Goal: Information Seeking & Learning: Learn about a topic

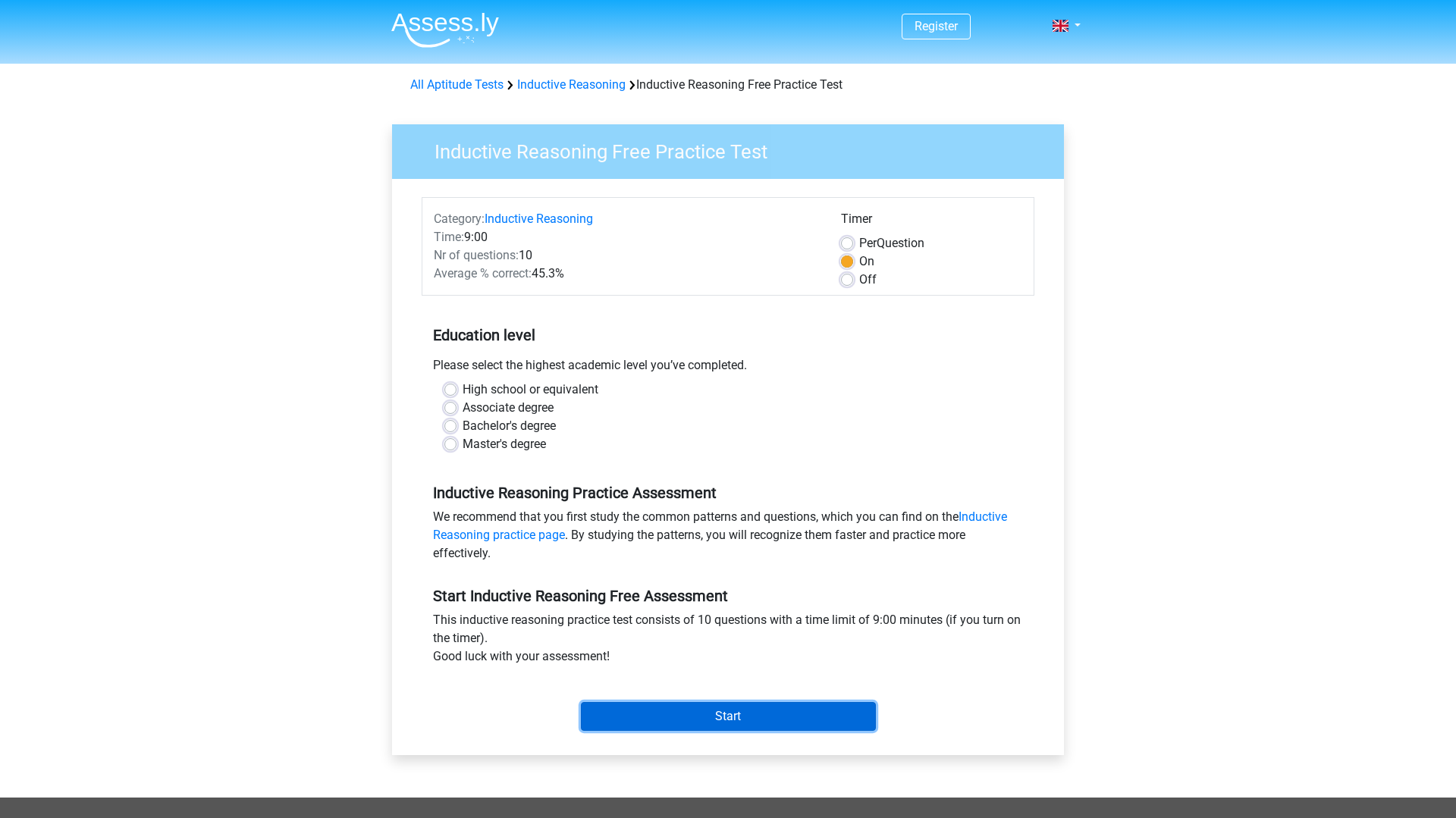
click at [644, 721] on input "Start" at bounding box center [728, 716] width 295 height 28
click at [625, 457] on div "High school or equivalent Associate degree Bachelor's degree Master's degree" at bounding box center [727, 423] width 612 height 84
click at [473, 420] on label "Bachelor's degree" at bounding box center [510, 426] width 94 height 18
click at [456, 420] on input "Bachelor's degree" at bounding box center [450, 424] width 12 height 16
radio input "true"
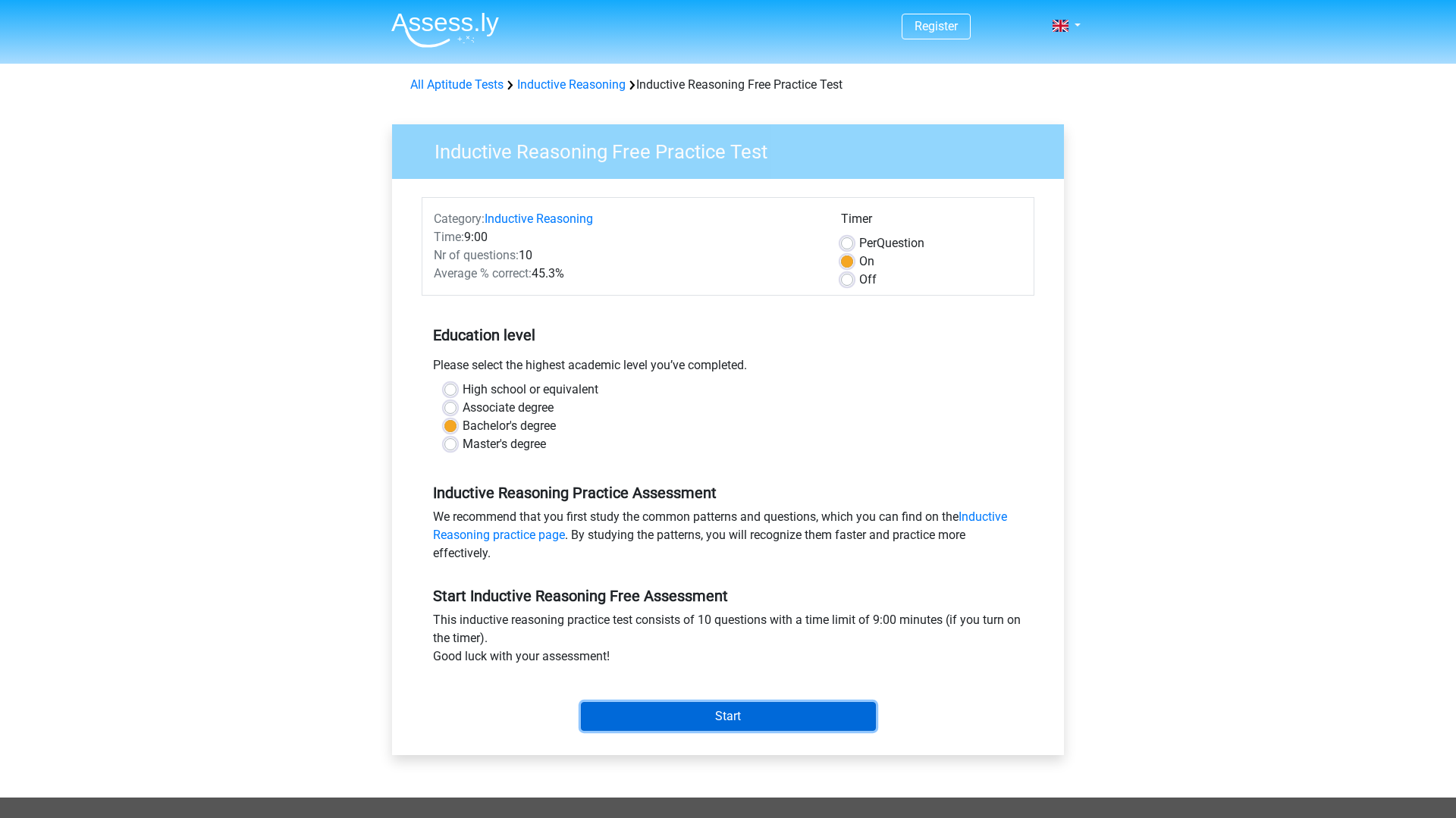
click at [639, 712] on input "Start" at bounding box center [728, 716] width 295 height 28
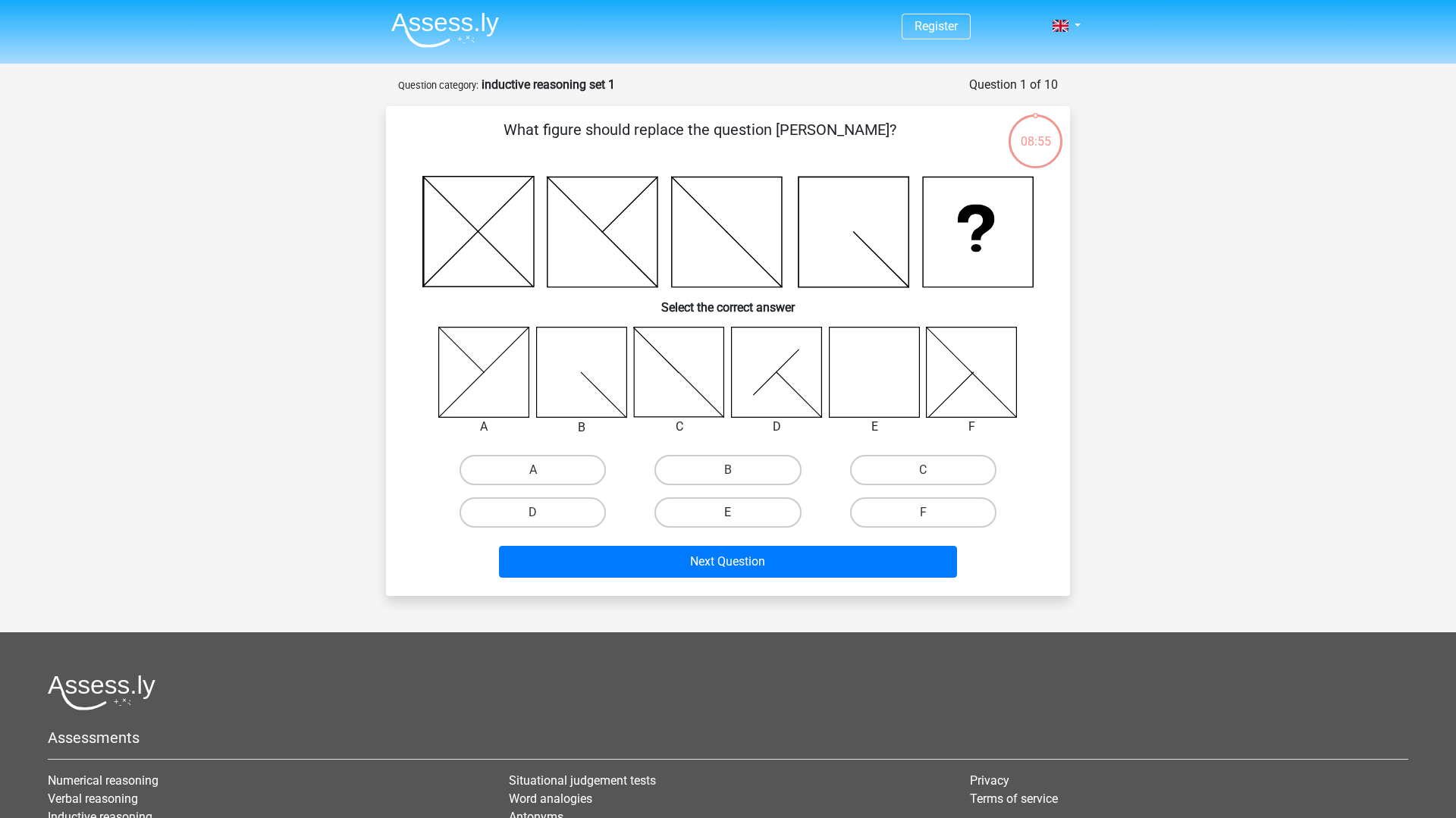
click at [743, 508] on label "E" at bounding box center [727, 512] width 146 height 30
click at [738, 512] on input "E" at bounding box center [733, 517] width 10 height 10
radio input "true"
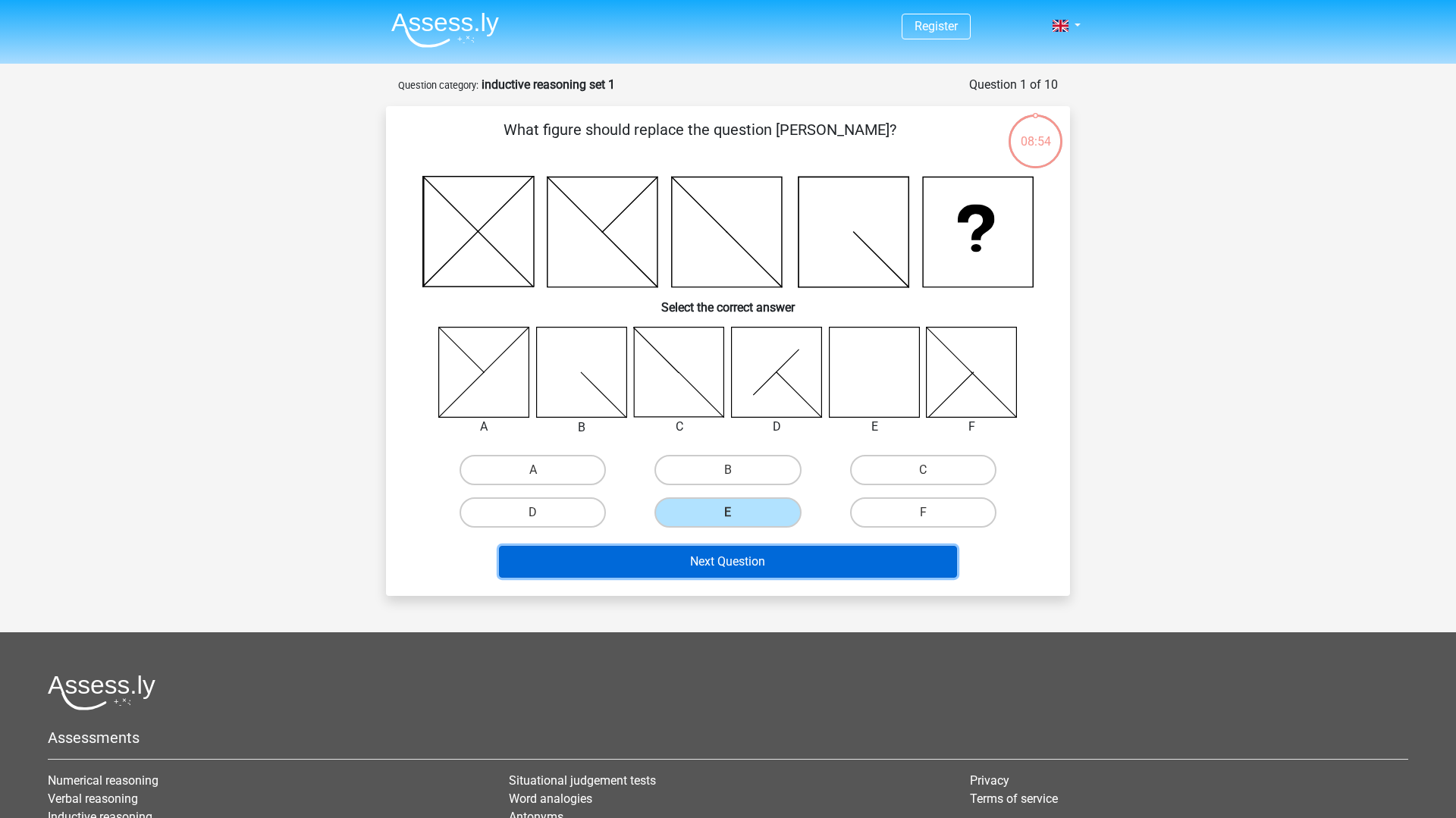
click at [743, 553] on button "Next Question" at bounding box center [728, 562] width 459 height 32
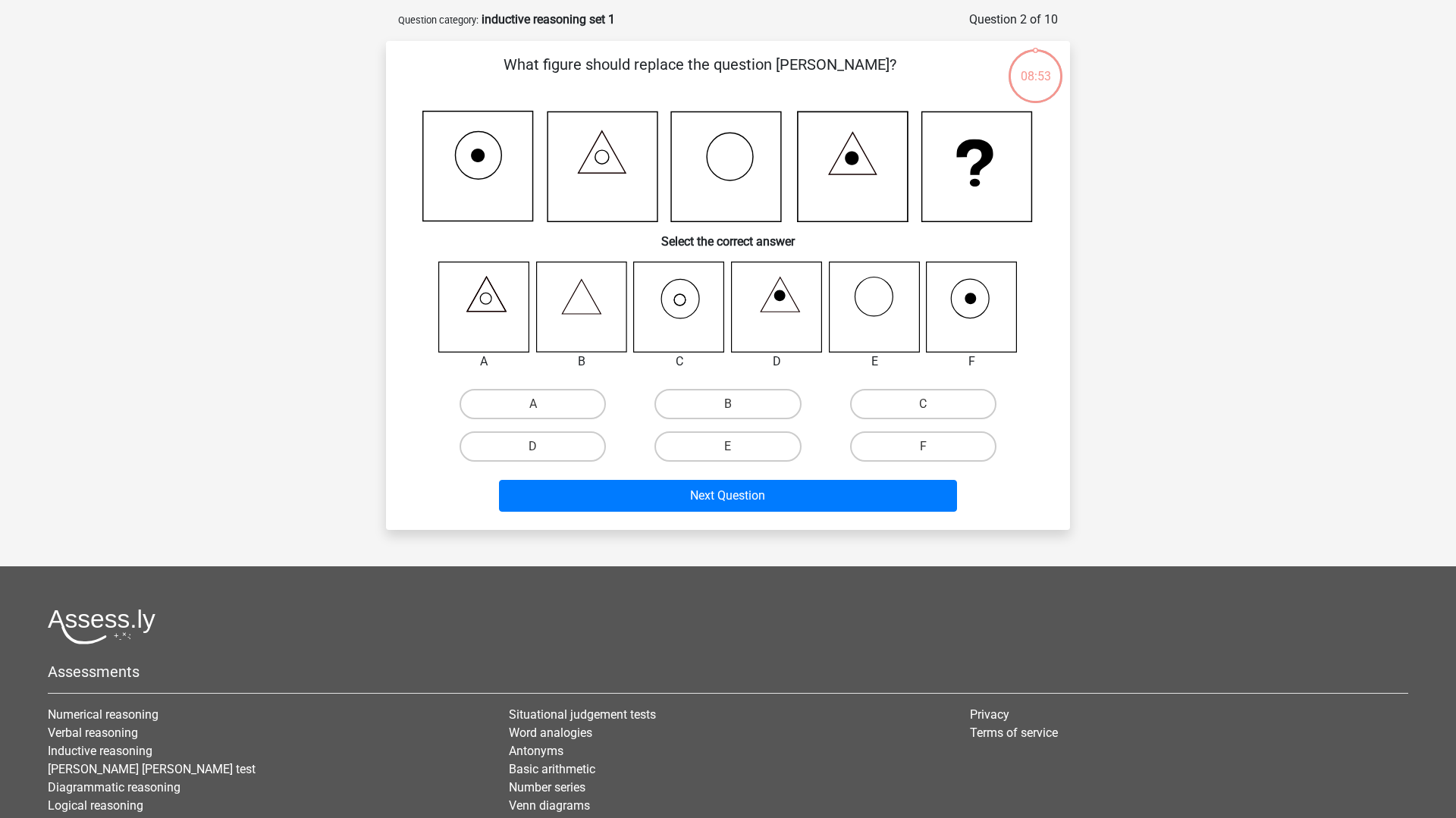
scroll to position [76, 0]
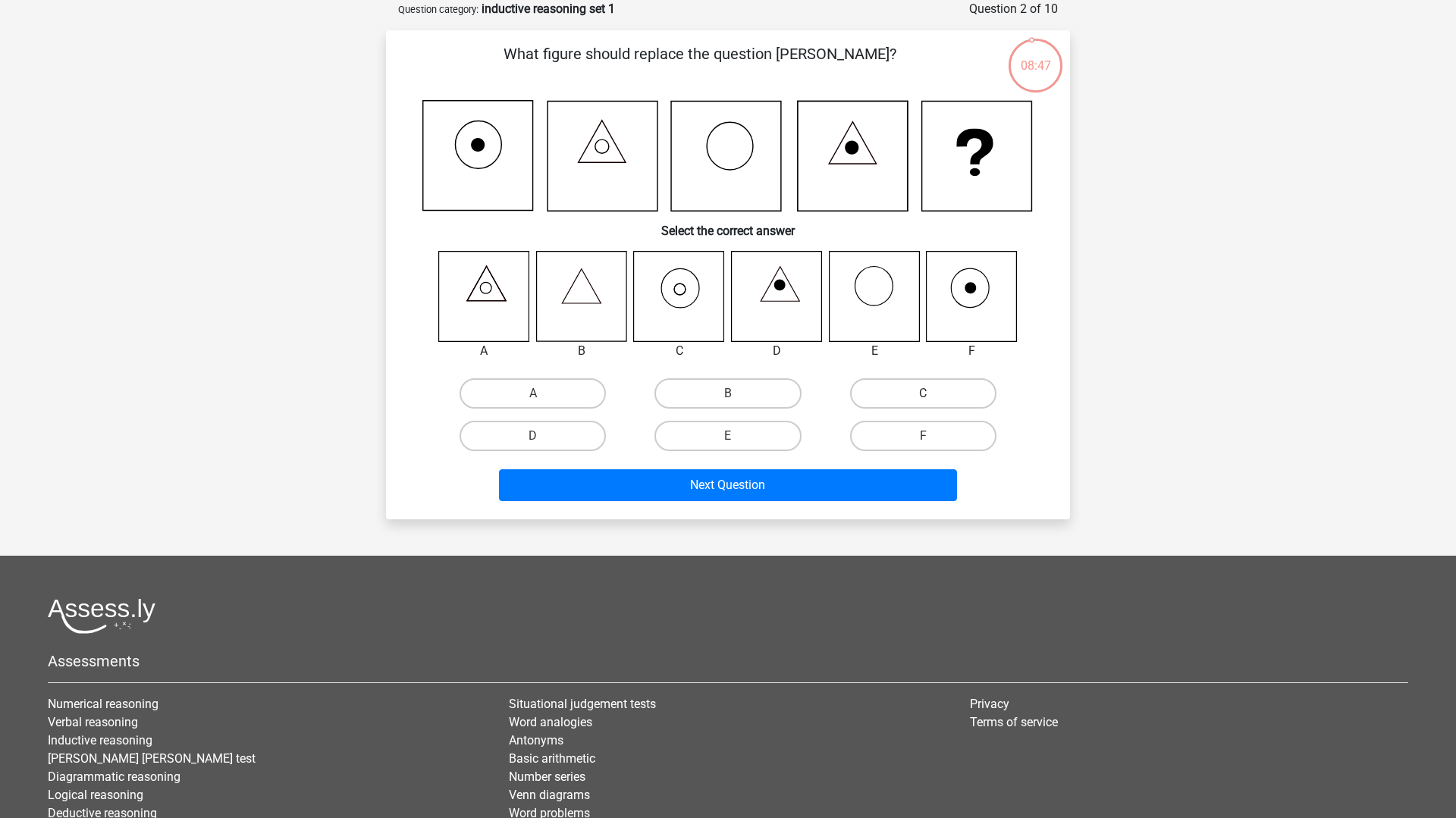
click at [900, 390] on label "C" at bounding box center [923, 393] width 146 height 30
click at [923, 394] on input "C" at bounding box center [927, 398] width 10 height 10
radio input "true"
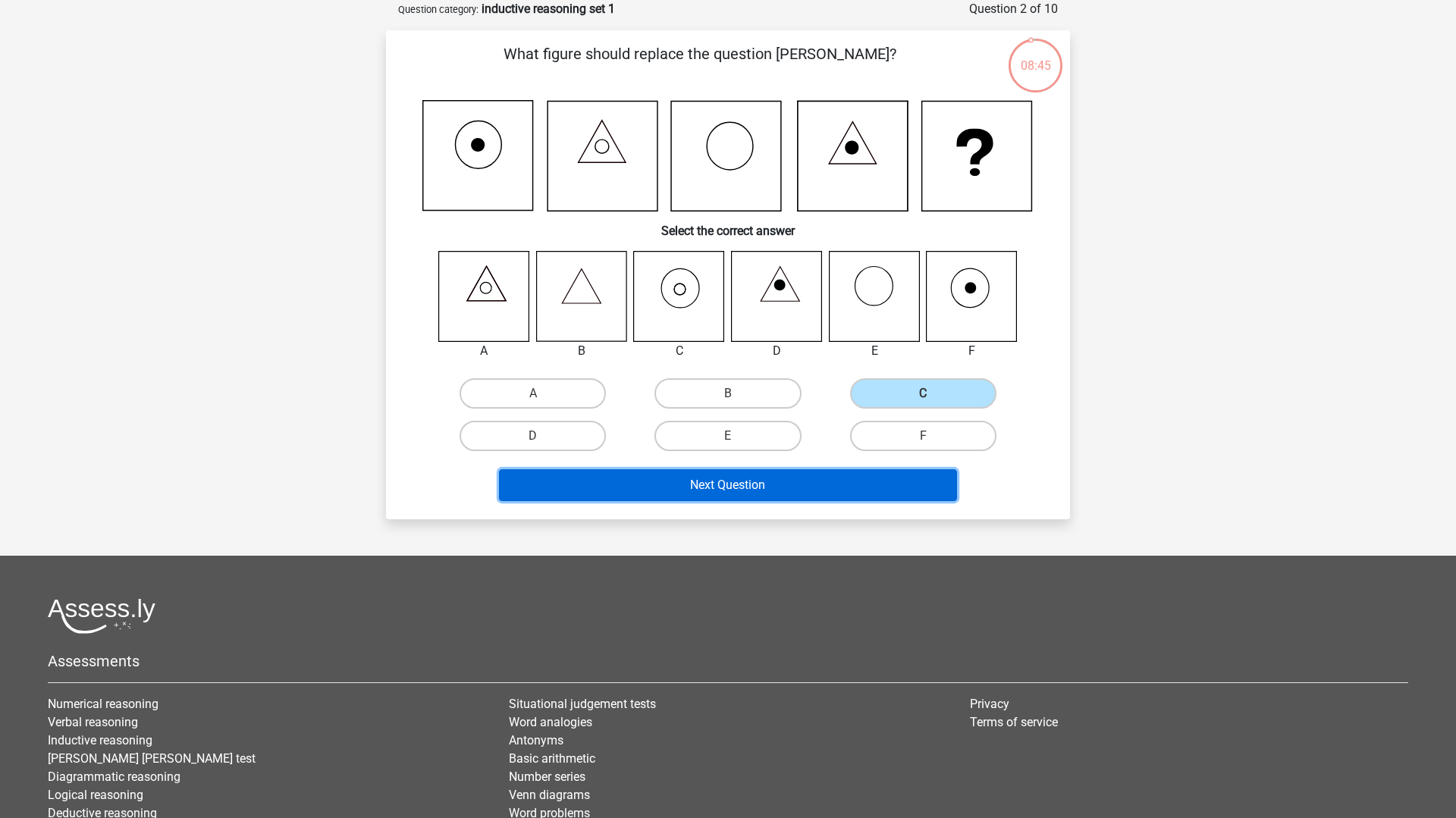
click at [841, 494] on button "Next Question" at bounding box center [728, 485] width 459 height 32
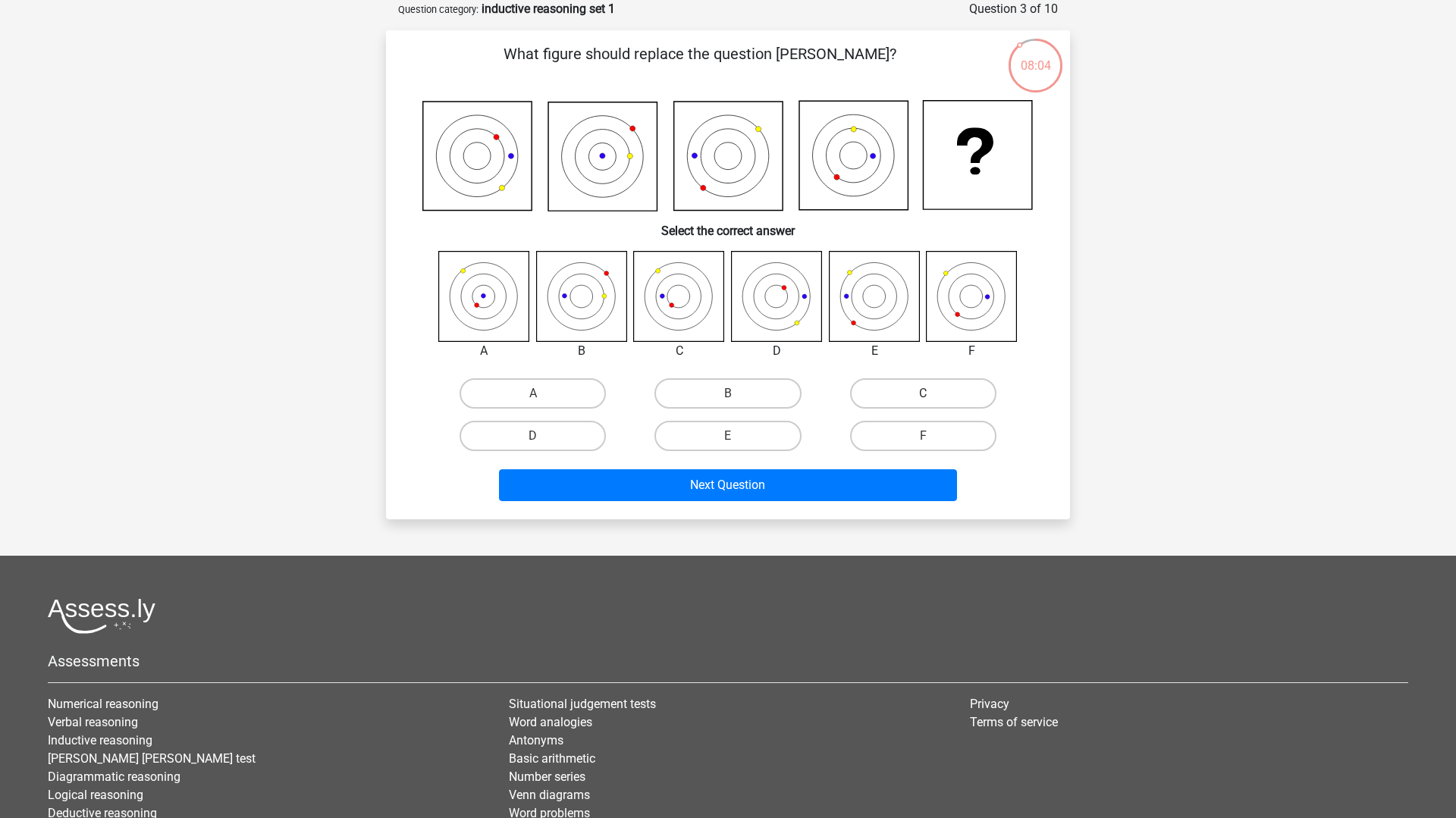
click at [916, 382] on label "C" at bounding box center [923, 393] width 146 height 30
click at [923, 394] on input "C" at bounding box center [927, 398] width 10 height 10
radio input "true"
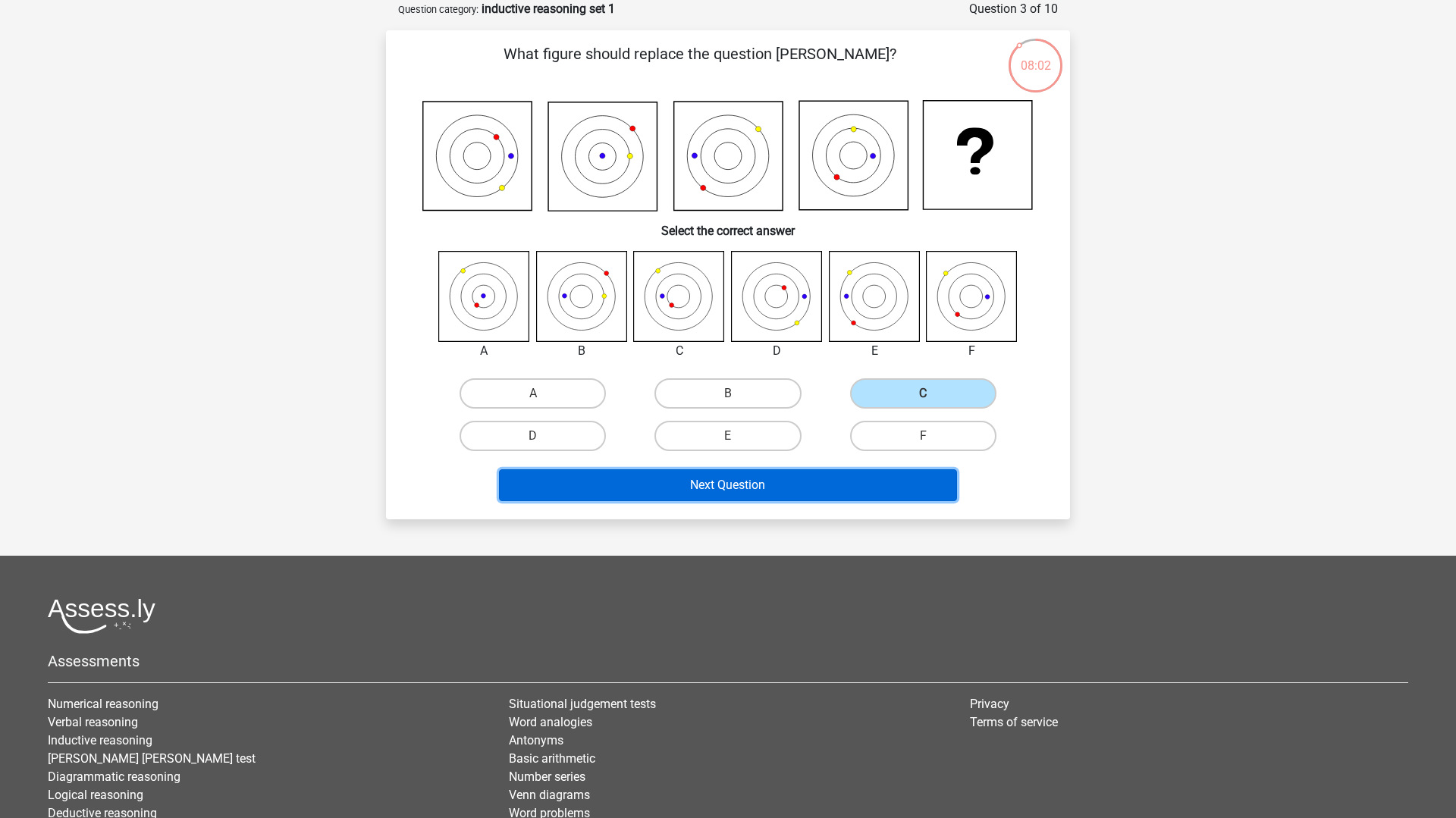
click at [830, 481] on button "Next Question" at bounding box center [728, 485] width 459 height 32
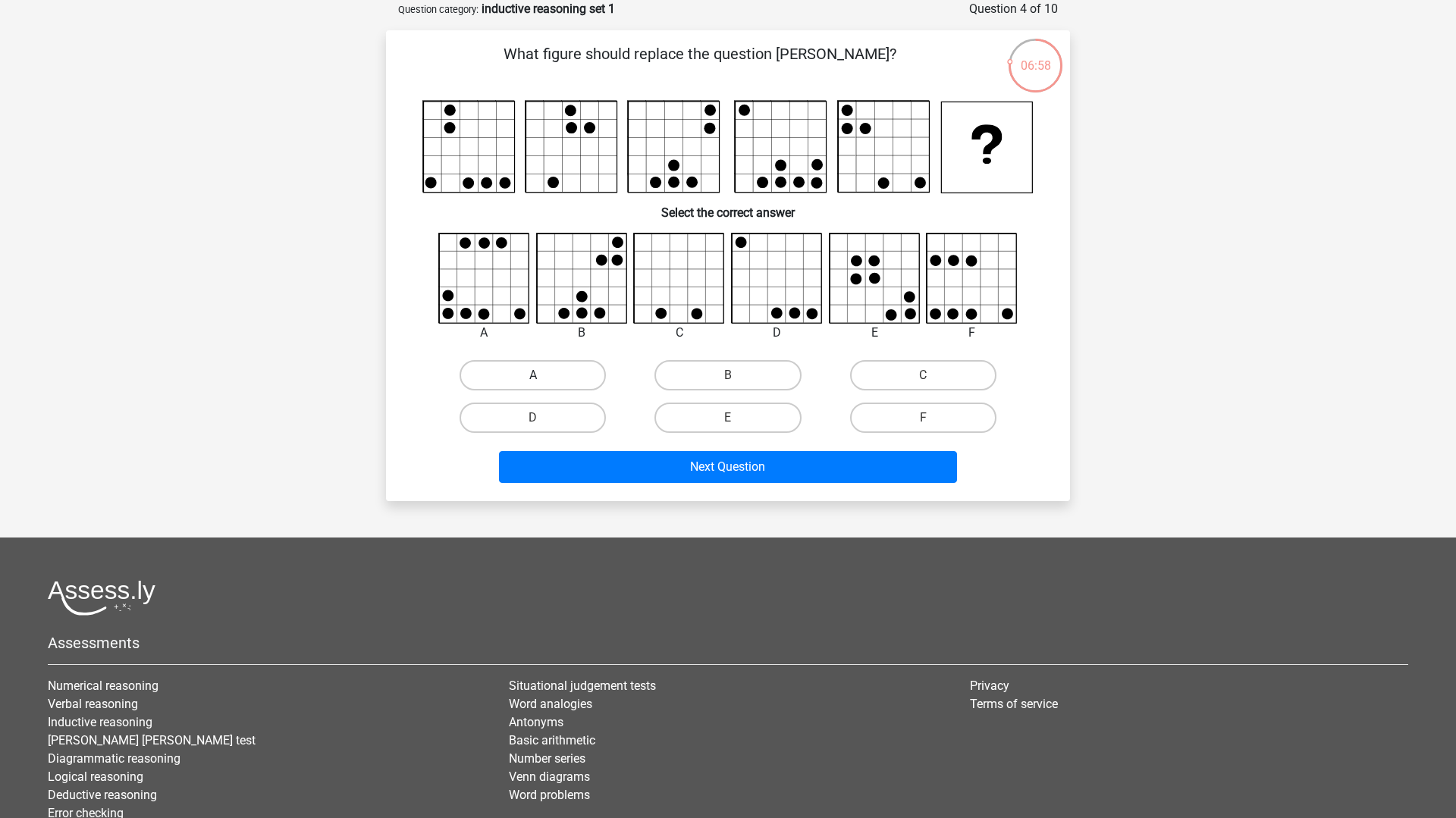
click at [522, 379] on label "A" at bounding box center [532, 375] width 146 height 30
click at [533, 379] on input "A" at bounding box center [538, 380] width 10 height 10
radio input "true"
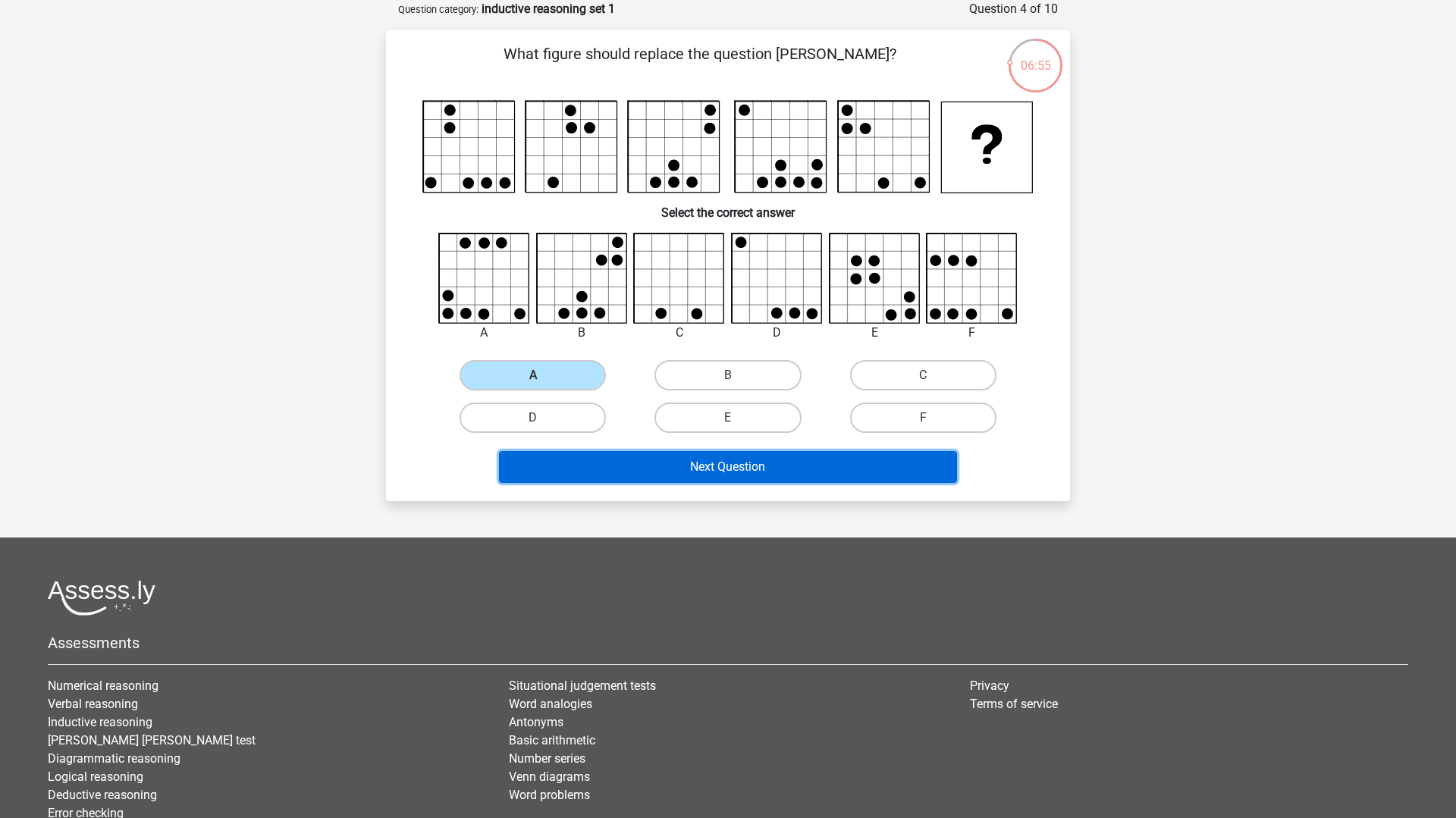
click at [687, 476] on button "Next Question" at bounding box center [728, 466] width 459 height 32
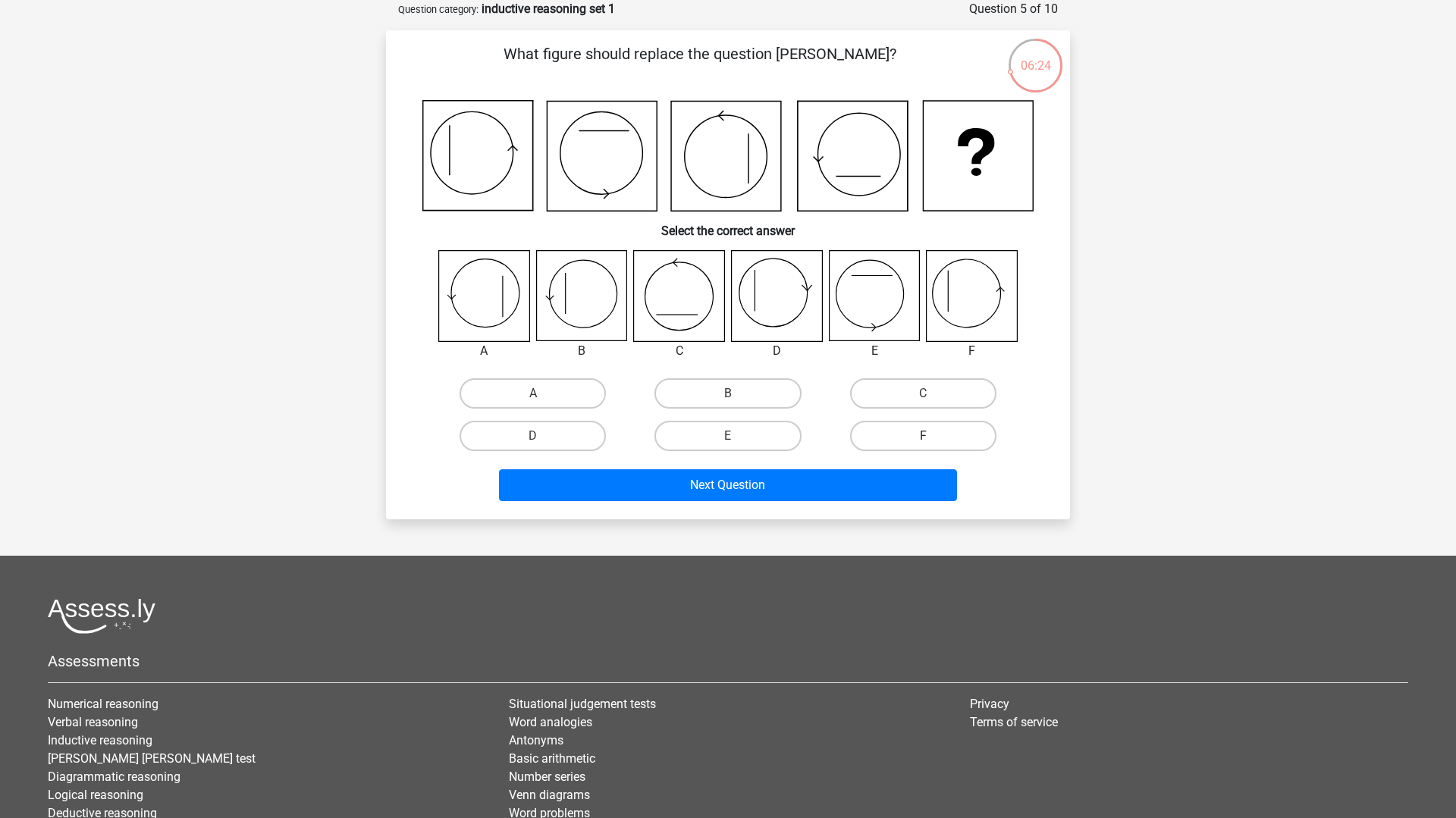
click at [890, 445] on label "F" at bounding box center [923, 435] width 146 height 30
click at [923, 445] on input "F" at bounding box center [927, 441] width 10 height 10
radio input "true"
click at [826, 518] on div "What figure should replace the question mark? Select the correct answer A B" at bounding box center [727, 275] width 684 height 489
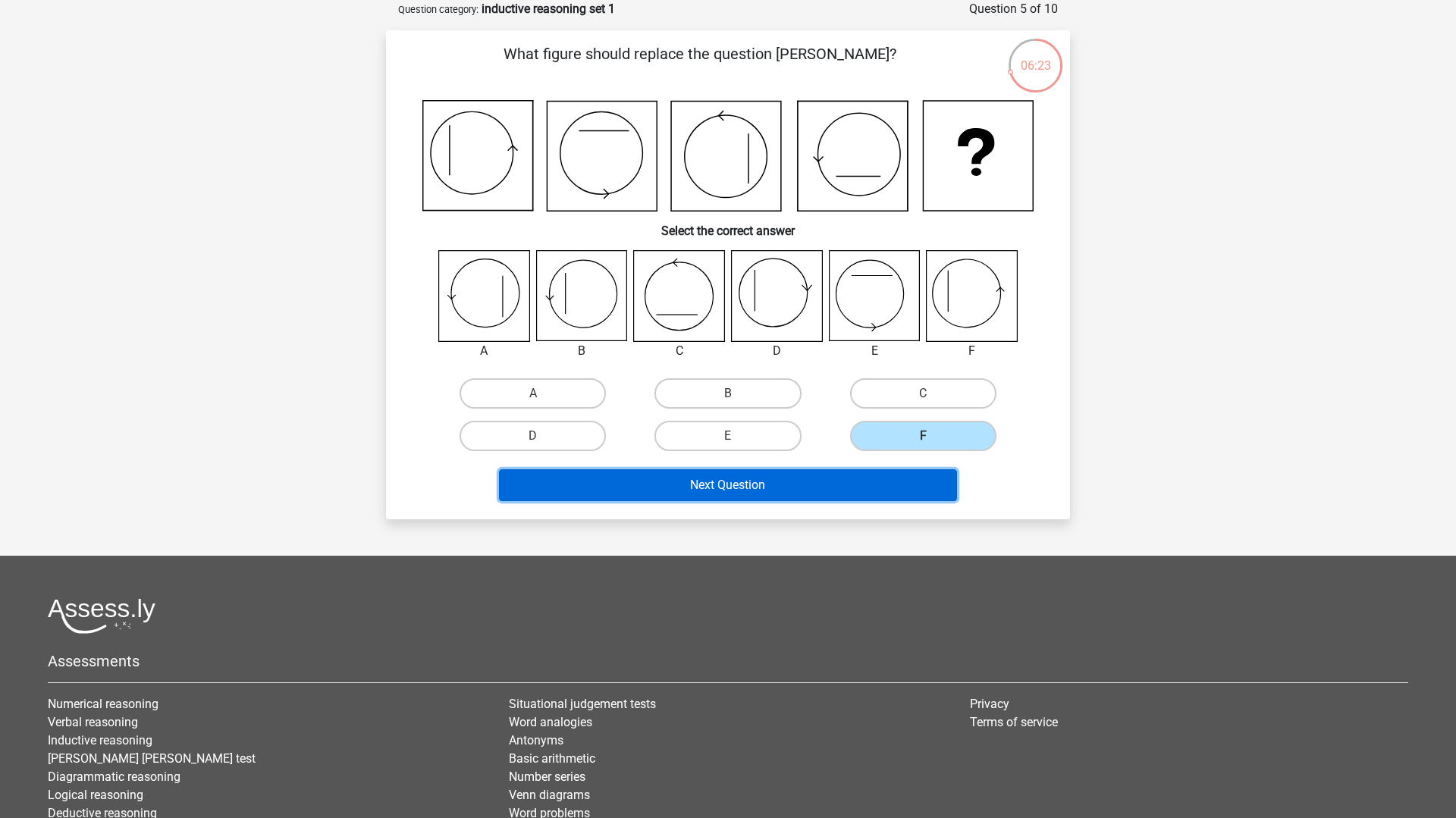
click at [834, 490] on button "Next Question" at bounding box center [728, 485] width 459 height 32
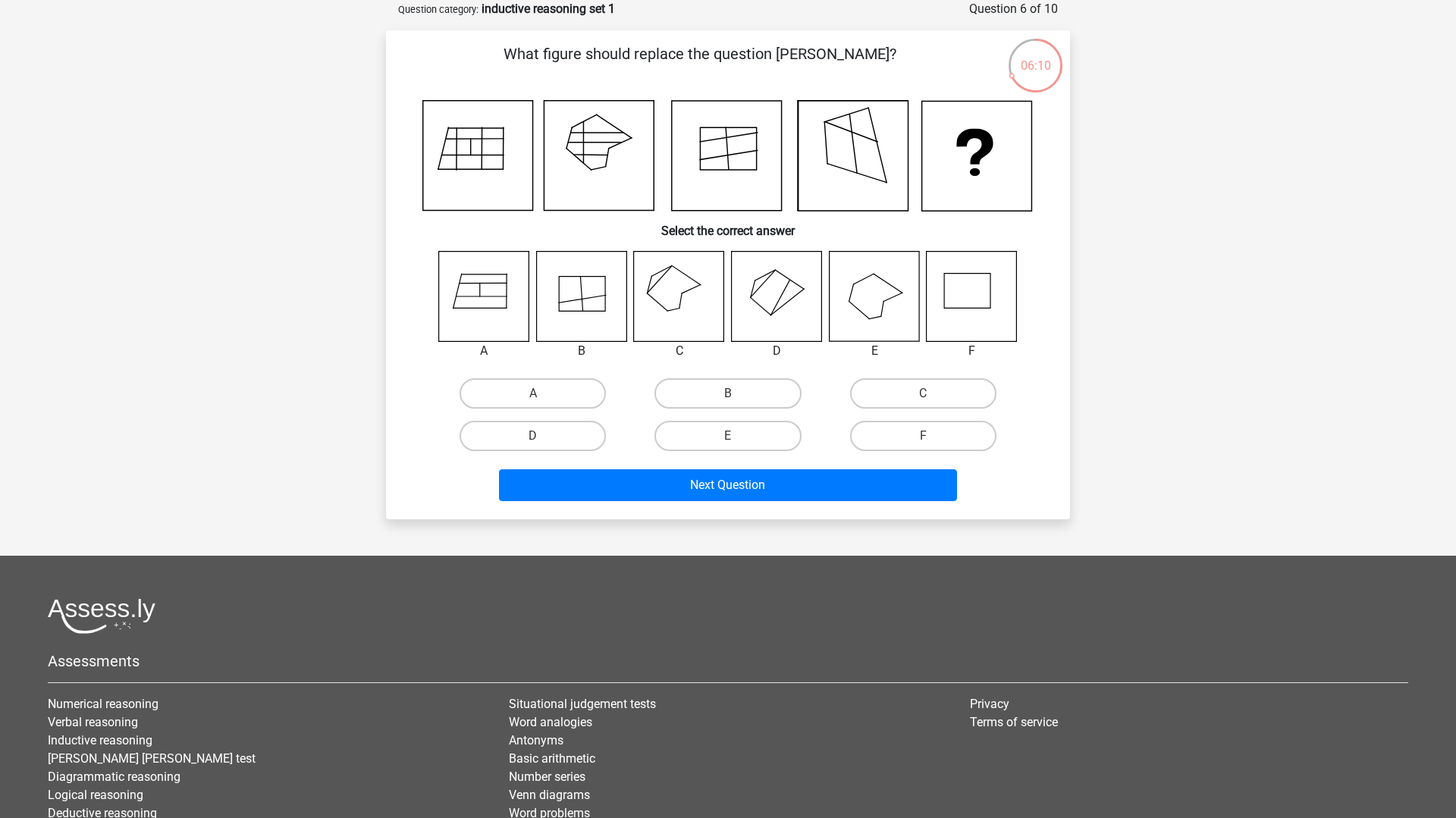
drag, startPoint x: 591, startPoint y: 179, endPoint x: 503, endPoint y: 237, distance: 105.4
click at [503, 237] on div "What figure should replace the question mark? Select the correct answer A" at bounding box center [728, 275] width 672 height 465
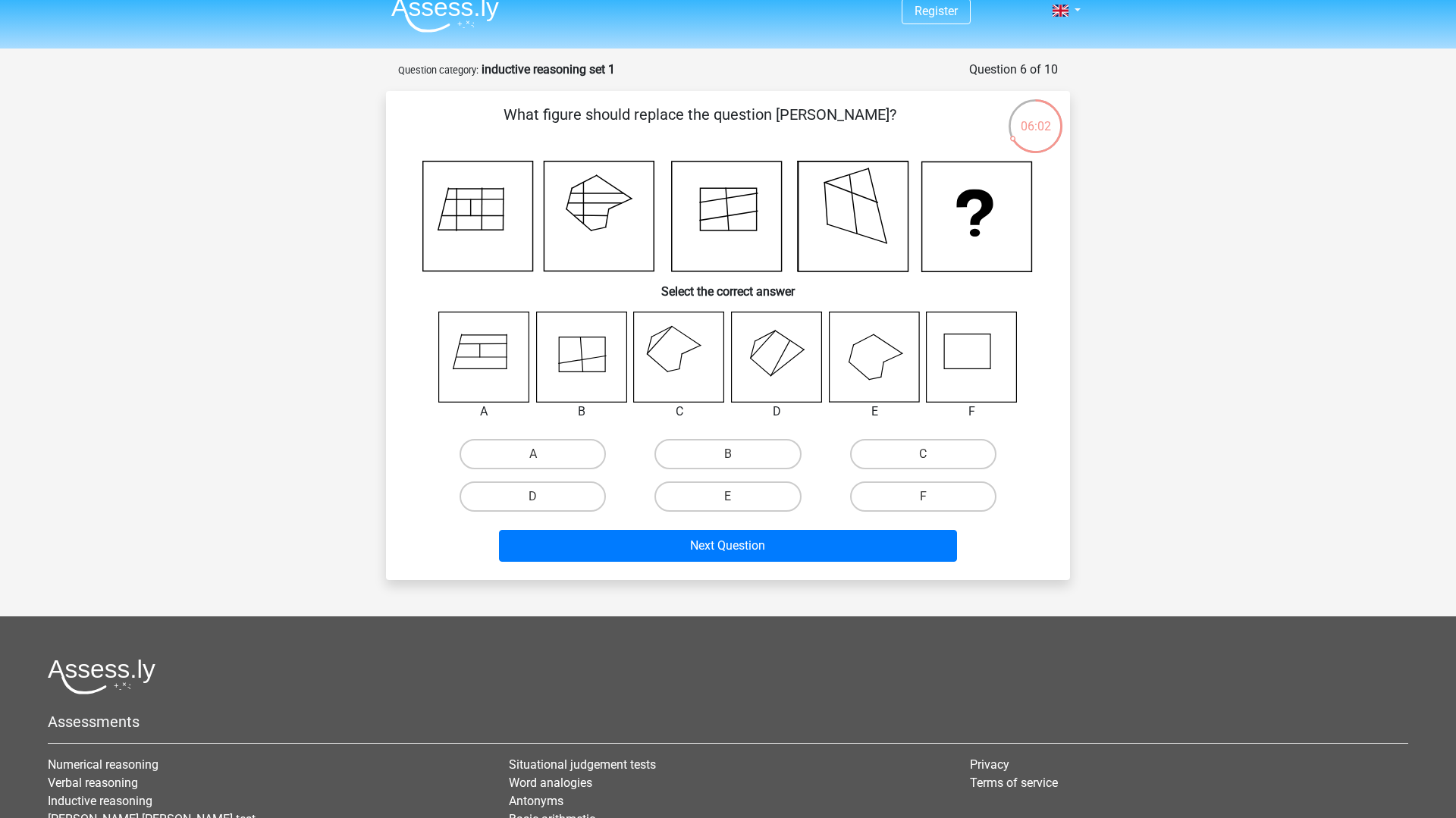
scroll to position [0, 0]
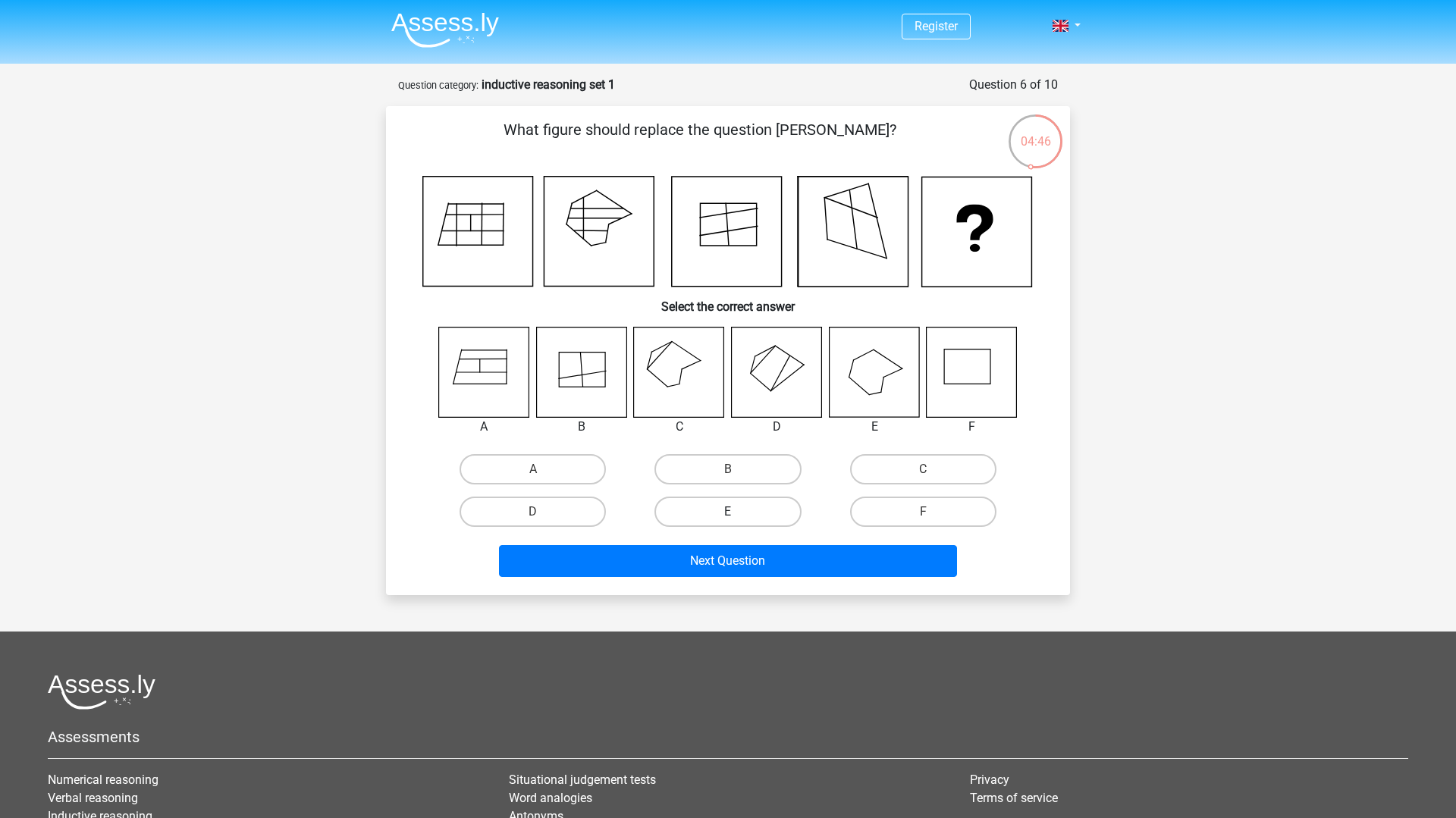
click at [721, 515] on label "E" at bounding box center [727, 511] width 146 height 30
click at [728, 515] on input "E" at bounding box center [733, 516] width 10 height 10
radio input "true"
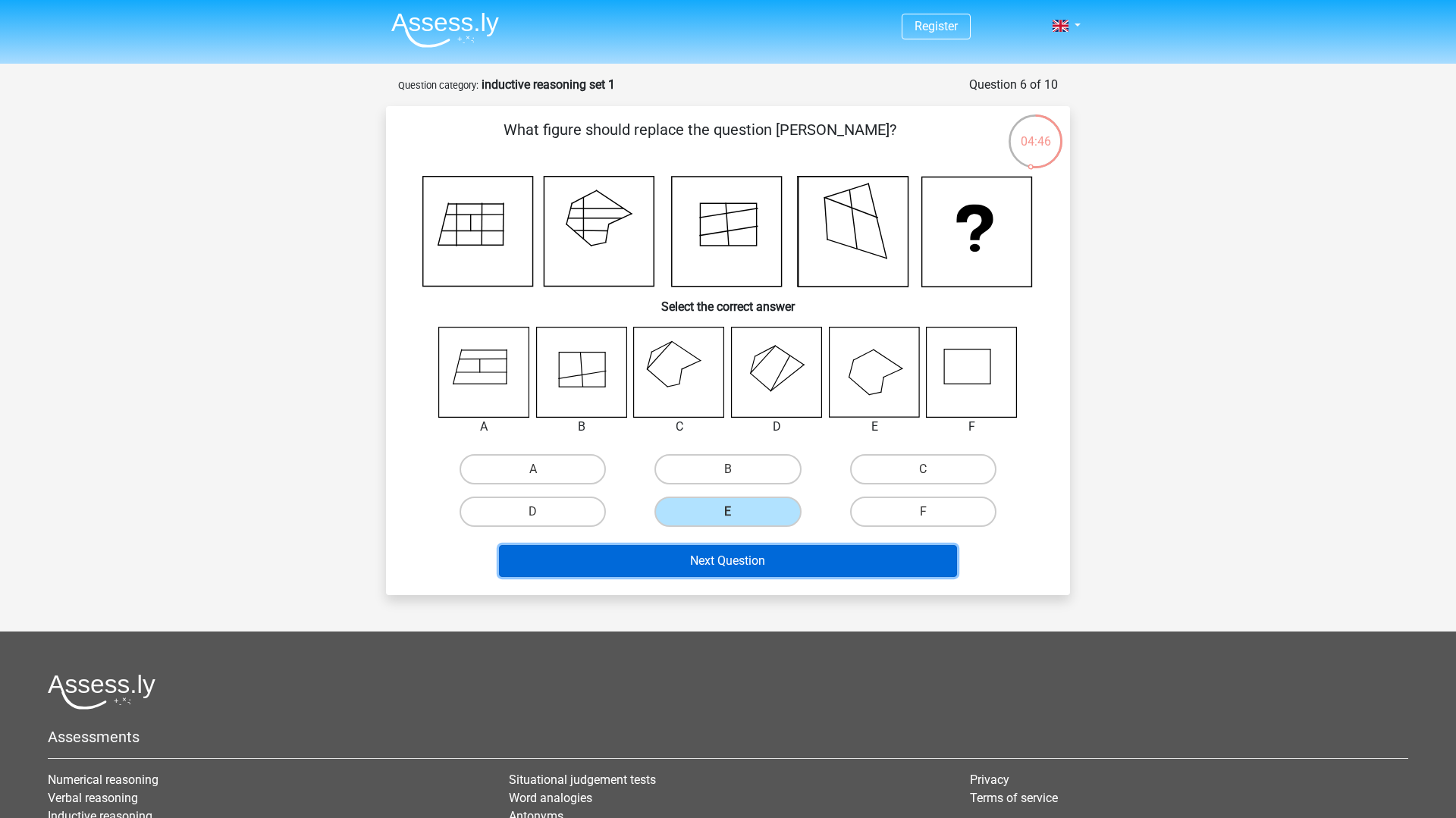
click at [713, 558] on button "Next Question" at bounding box center [728, 561] width 459 height 32
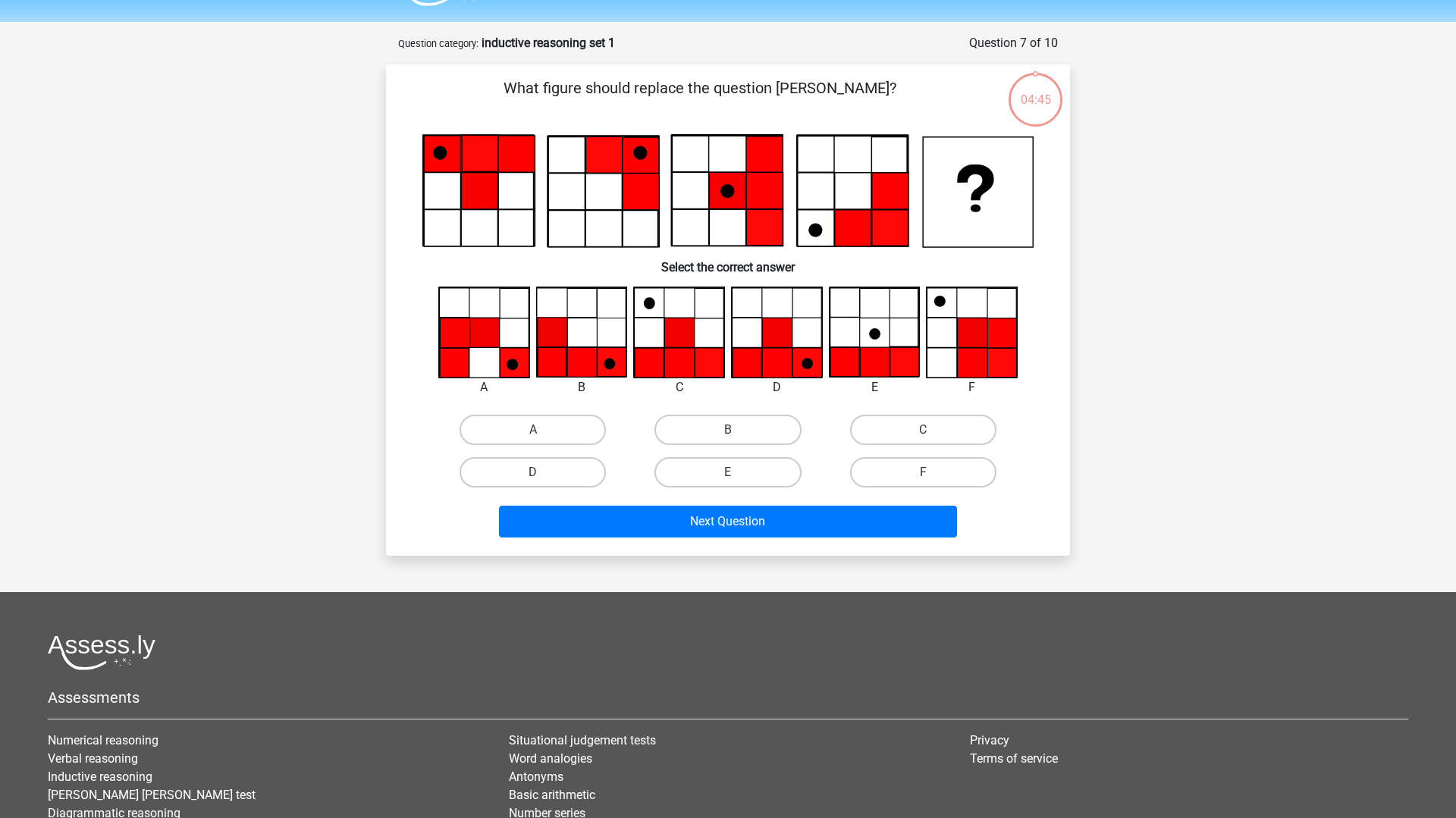
scroll to position [40, 0]
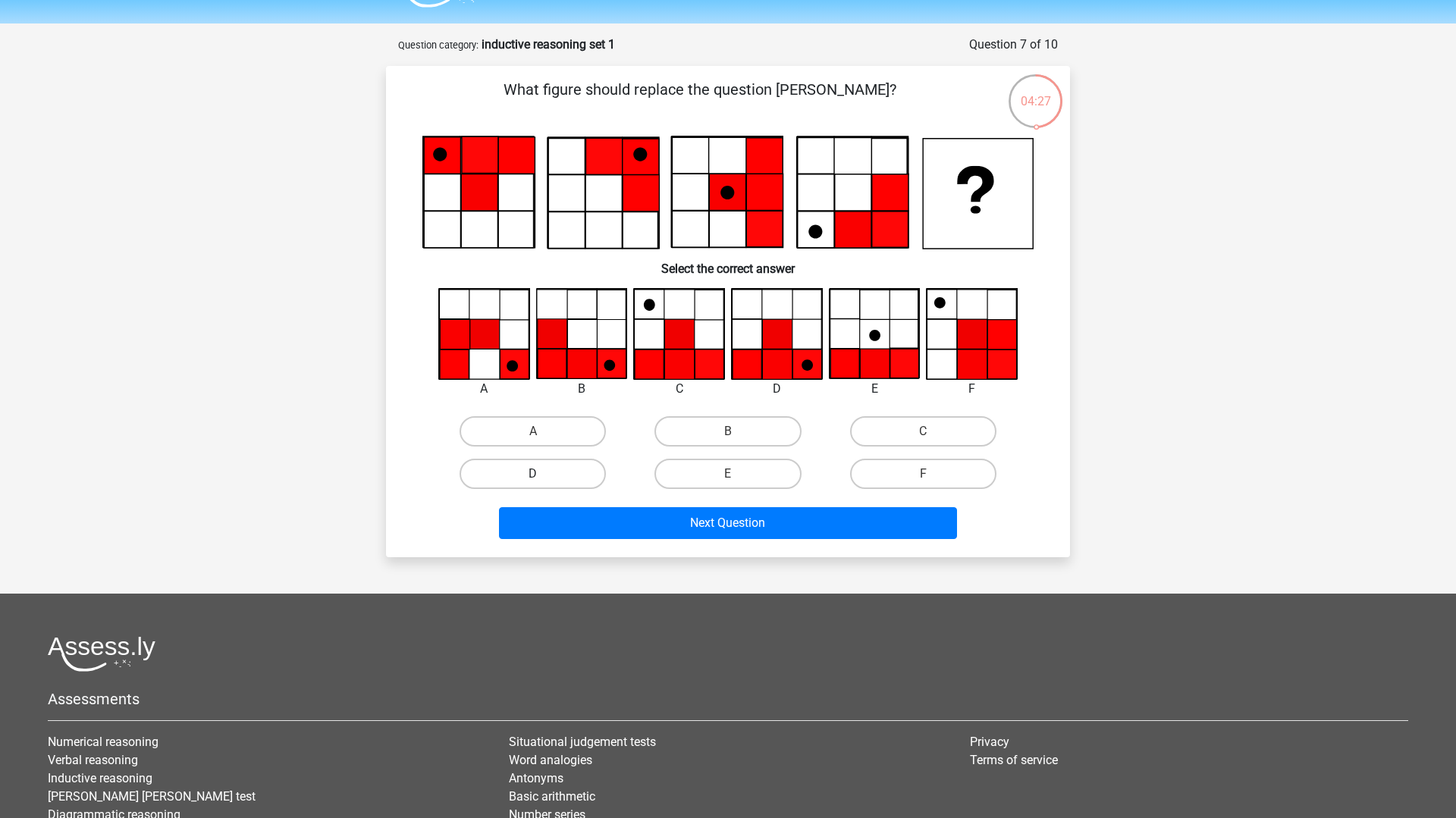
click at [528, 473] on label "D" at bounding box center [532, 474] width 146 height 30
click at [533, 474] on input "D" at bounding box center [538, 478] width 10 height 10
radio input "true"
